Goal: Task Accomplishment & Management: Use online tool/utility

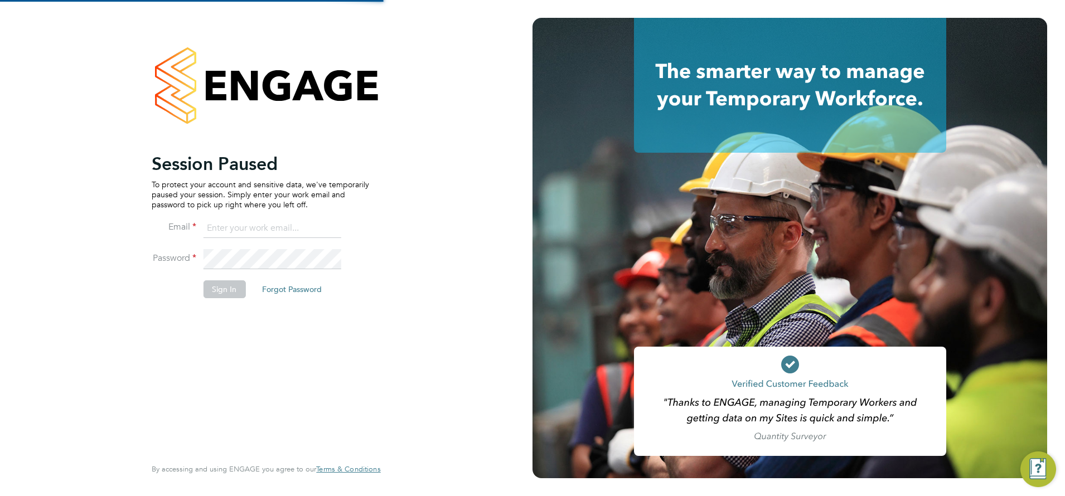
type input "j.belsten@setsquarerecruitment.com"
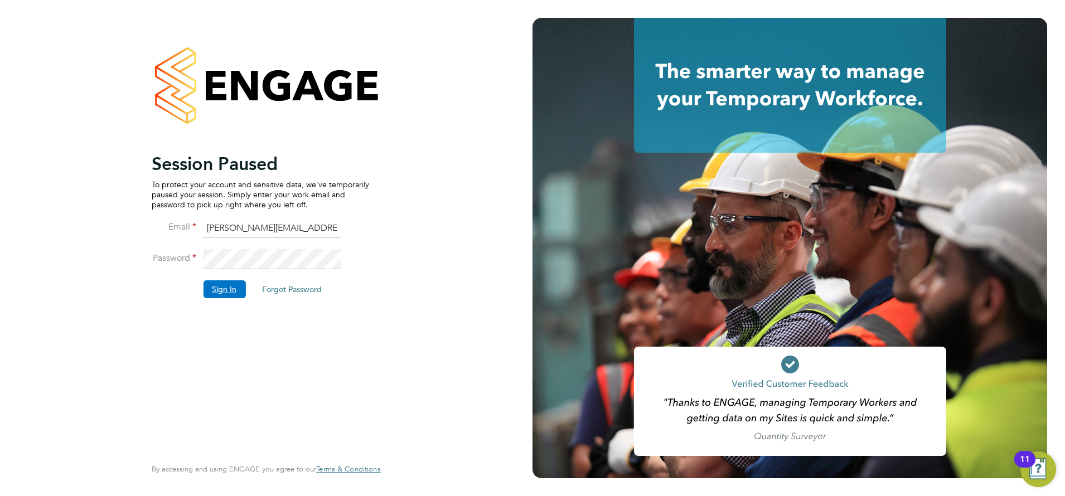
click at [232, 296] on button "Sign In" at bounding box center [224, 289] width 42 height 18
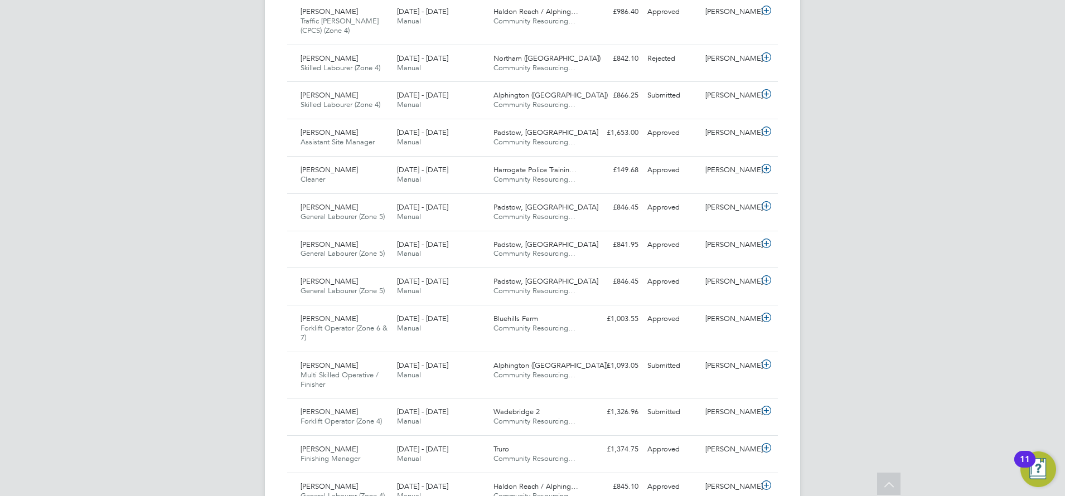
scroll to position [499, 0]
